Goal: Check status: Check status

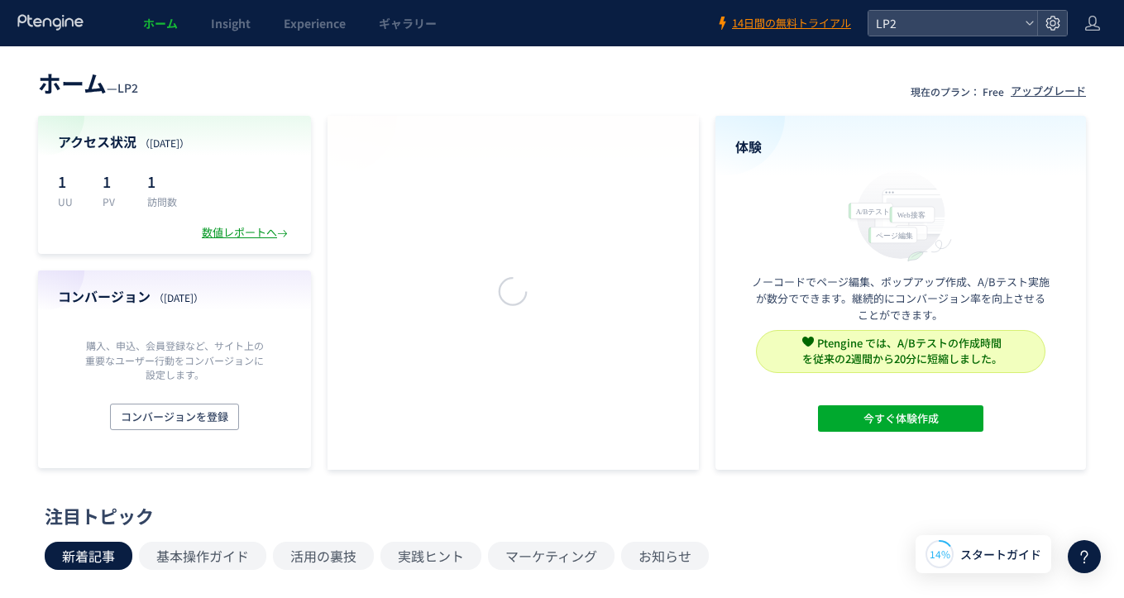
click at [228, 228] on div "数値レポートへ" at bounding box center [246, 233] width 89 height 16
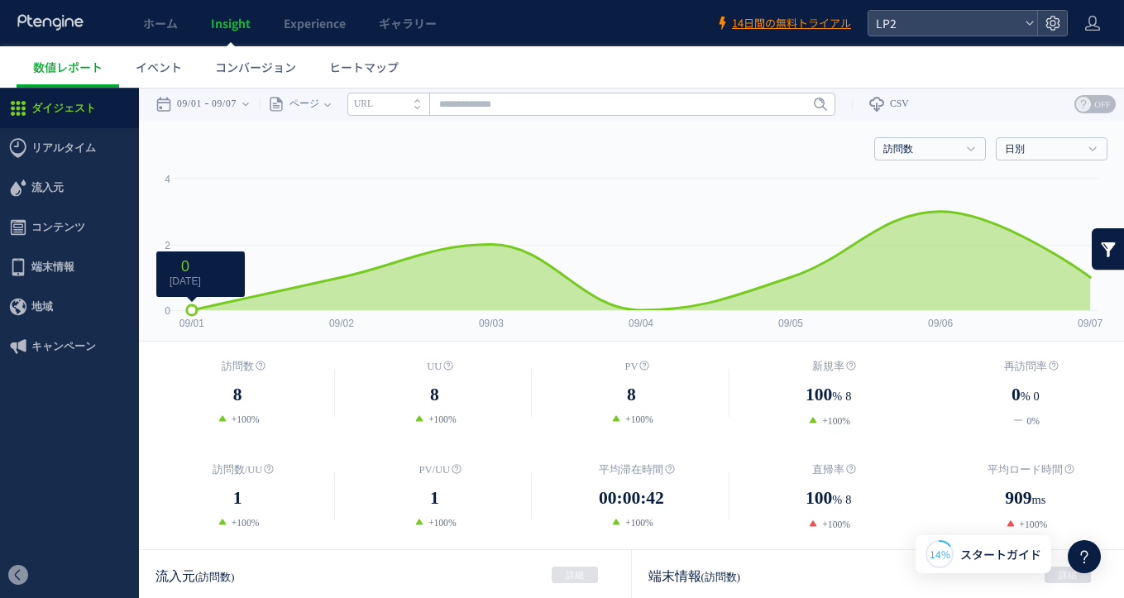
click at [213, 208] on rect at bounding box center [631, 255] width 952 height 170
click at [226, 98] on time "09/07" at bounding box center [224, 104] width 25 height 33
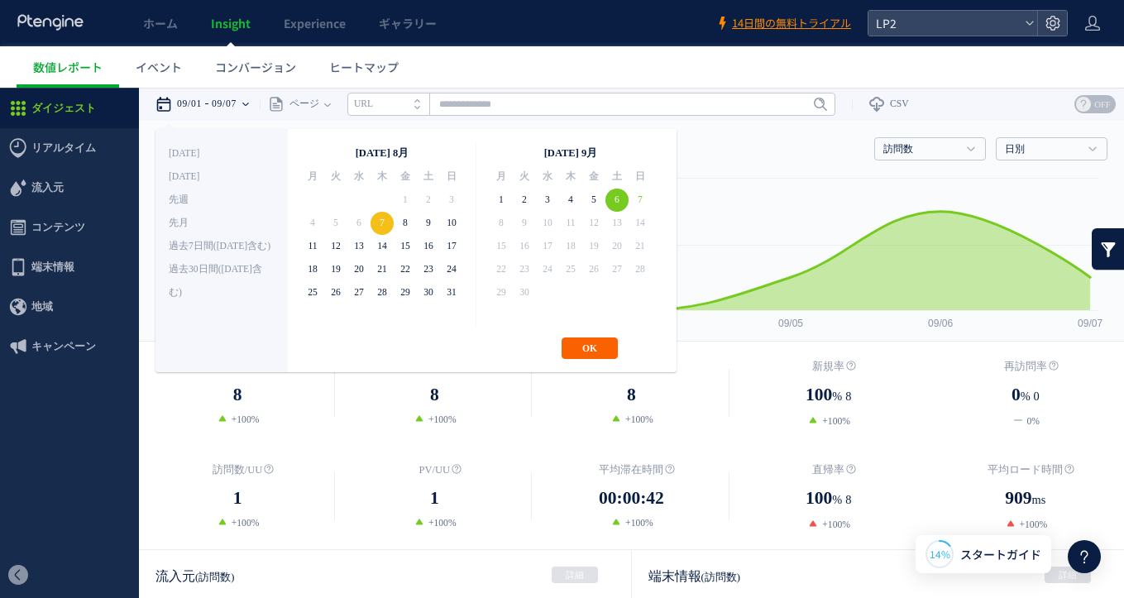
click at [591, 350] on button "OK" at bounding box center [589, 347] width 56 height 21
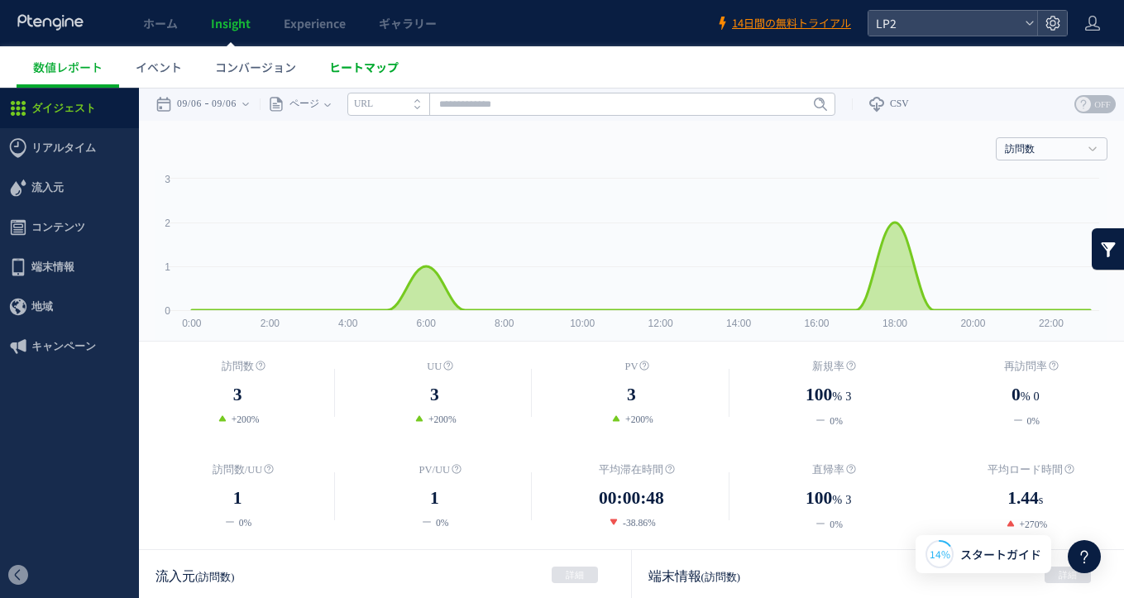
click at [373, 75] on link "ヒートマップ" at bounding box center [364, 66] width 103 height 41
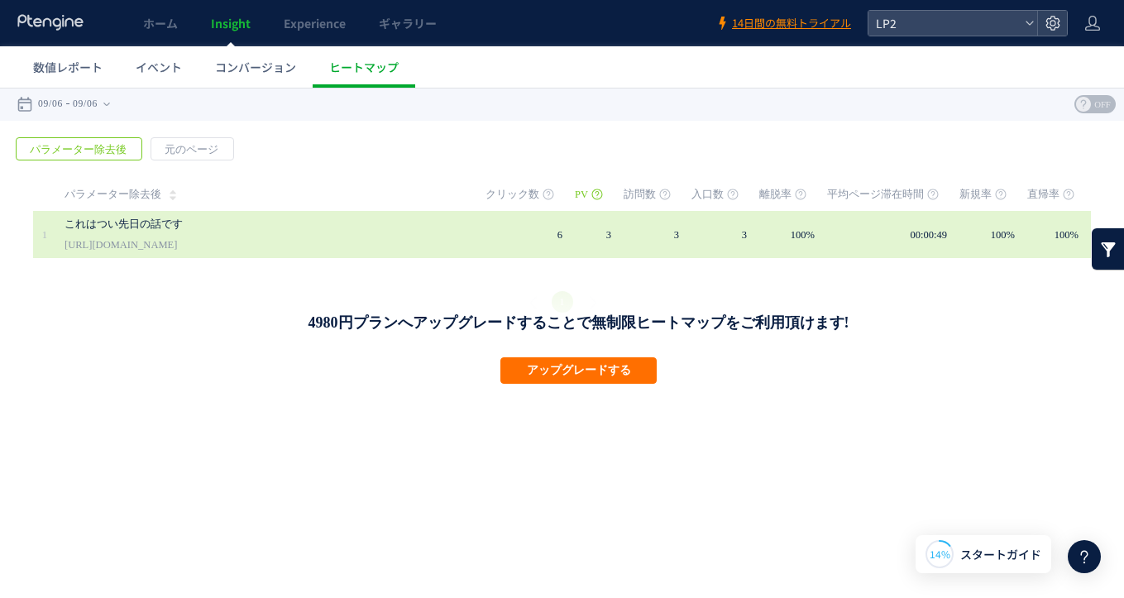
click at [590, 243] on td "3" at bounding box center [599, 234] width 49 height 47
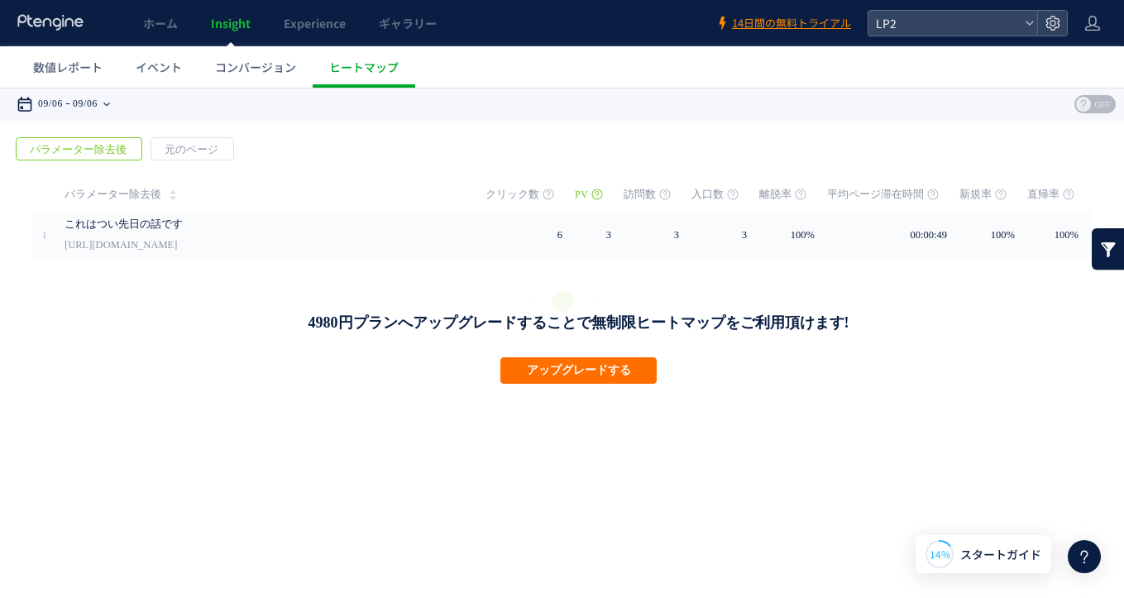
click at [98, 106] on time "09/06" at bounding box center [85, 104] width 25 height 33
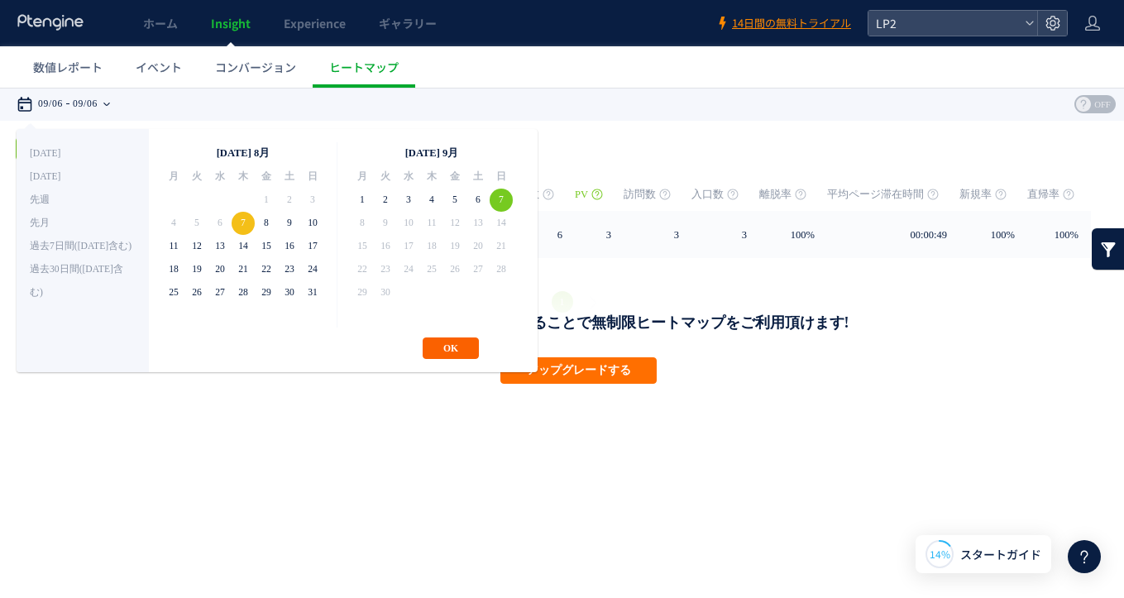
click at [464, 347] on button "OK" at bounding box center [450, 347] width 56 height 21
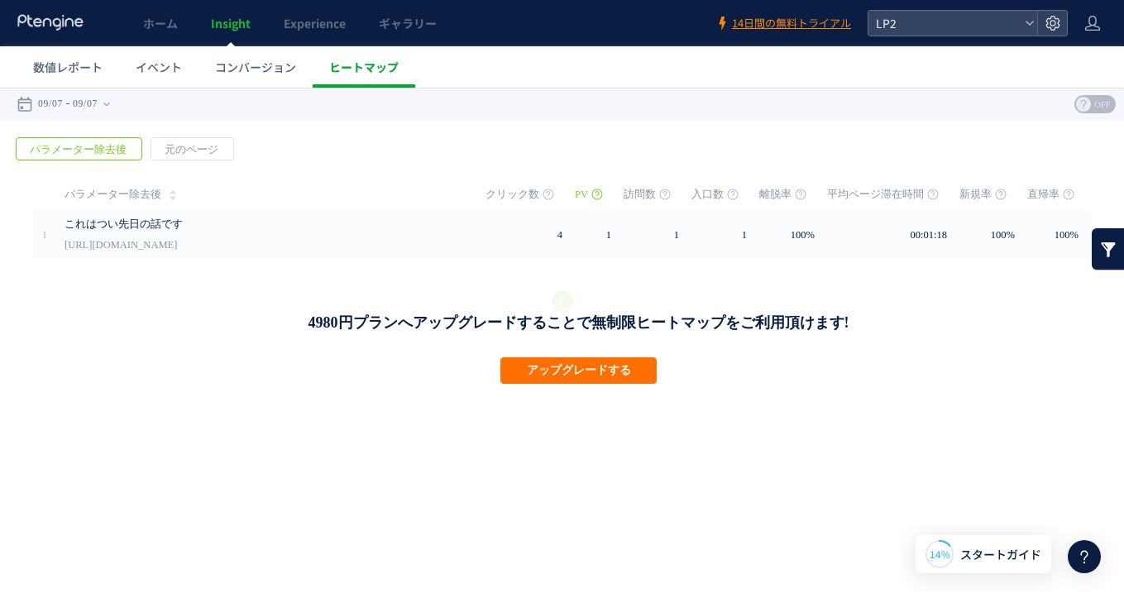
click at [379, 71] on span "ヒートマップ" at bounding box center [363, 67] width 69 height 17
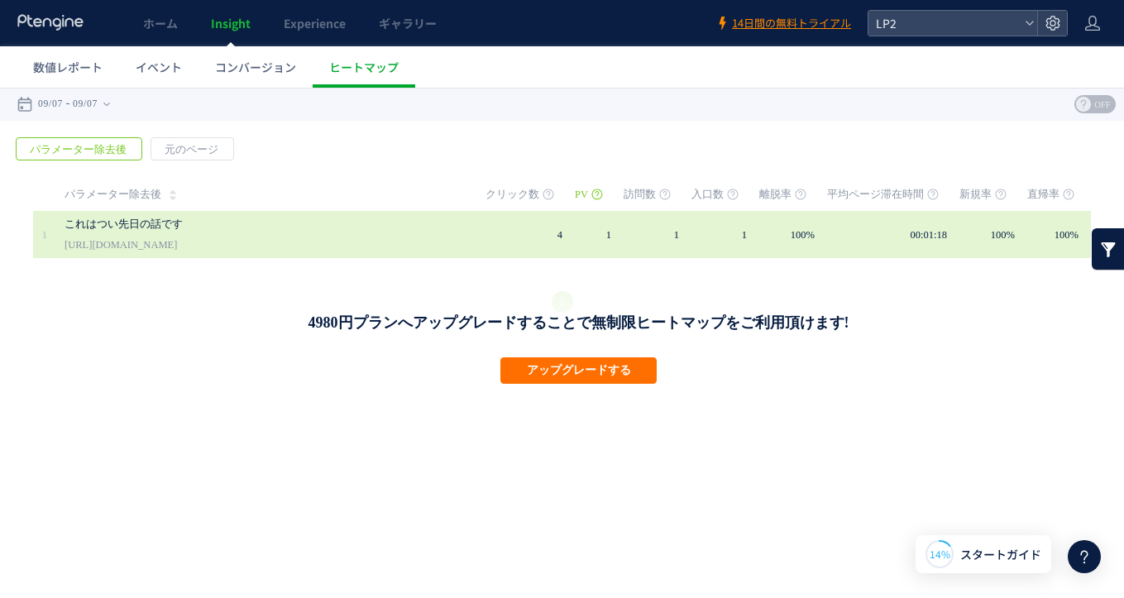
click at [300, 231] on link "これはつい先日の話です" at bounding box center [237, 224] width 347 height 20
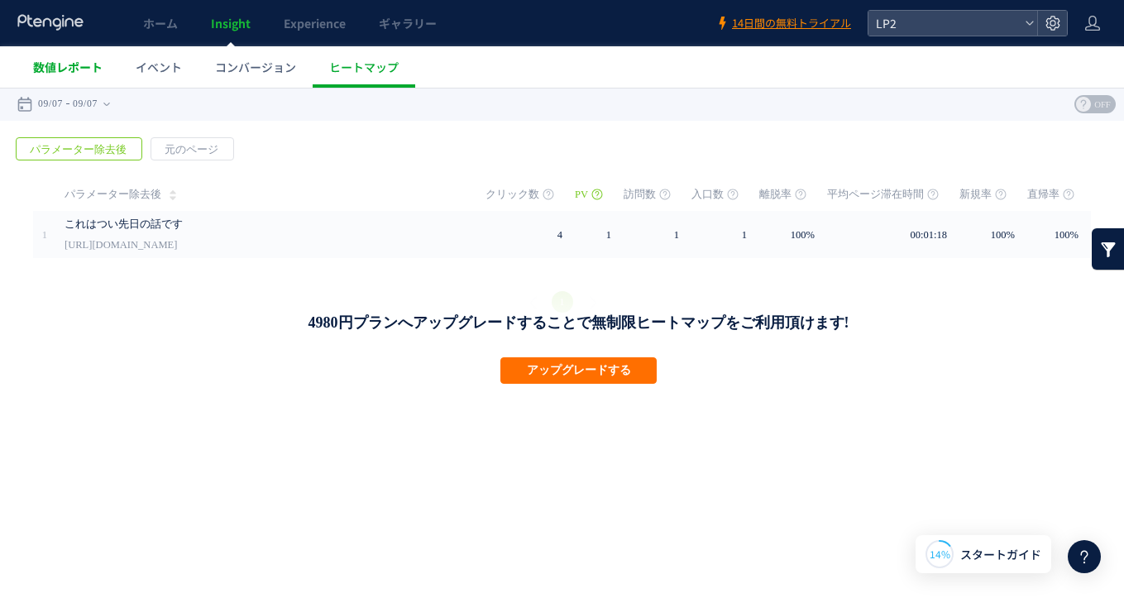
click at [77, 53] on link "数値レポート" at bounding box center [68, 66] width 103 height 41
